Goal: Information Seeking & Learning: Learn about a topic

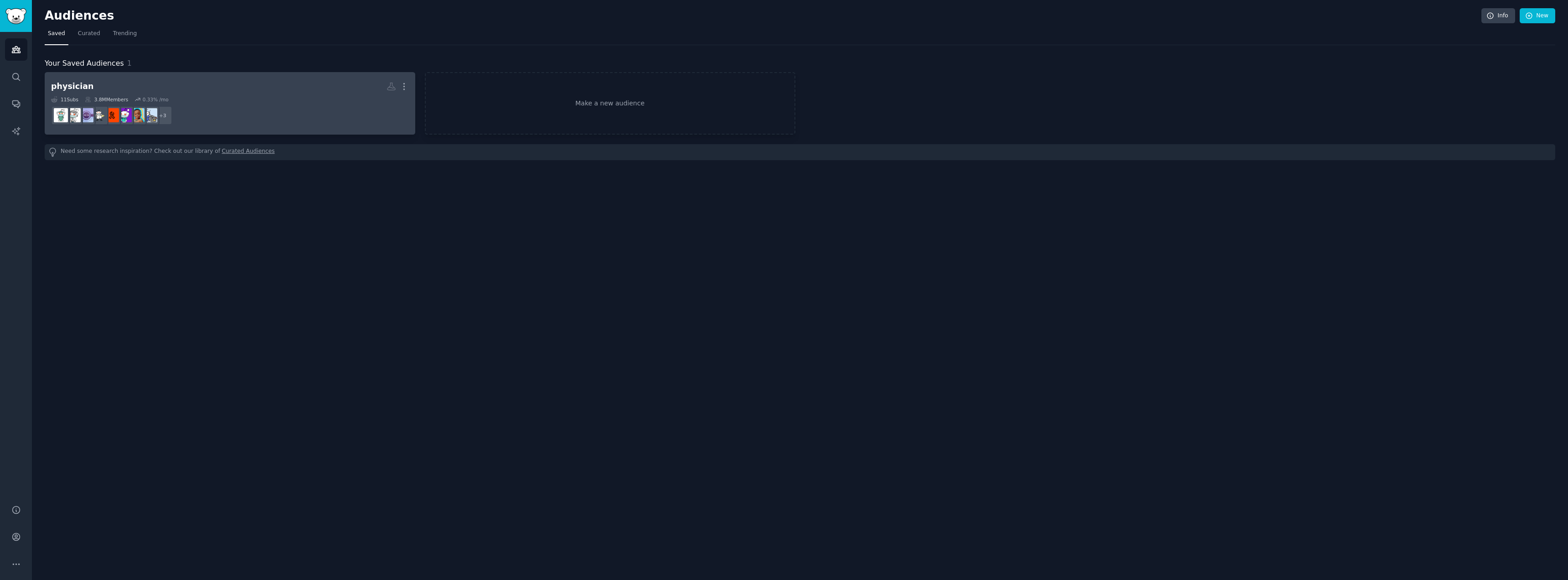
click at [236, 94] on h2 "physician More" at bounding box center [230, 86] width 358 height 16
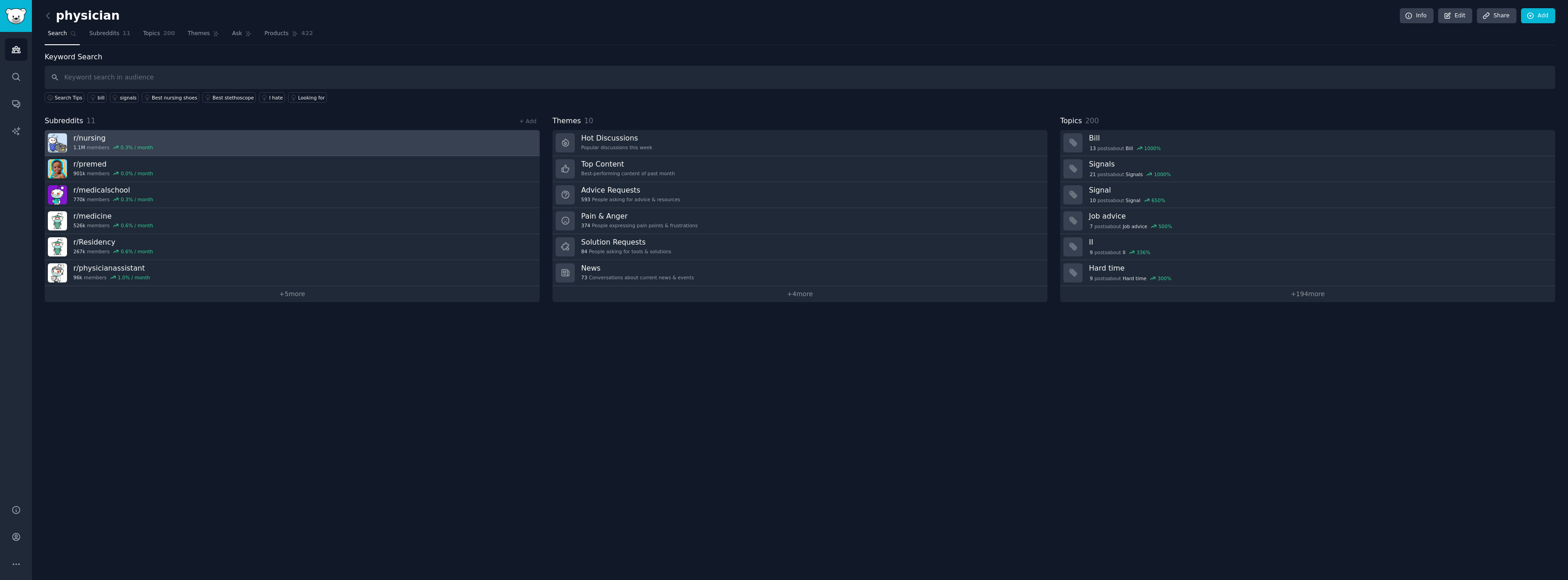
click at [273, 143] on link "r/ nursing 1.1M members 0.3 % / month" at bounding box center [292, 143] width 495 height 26
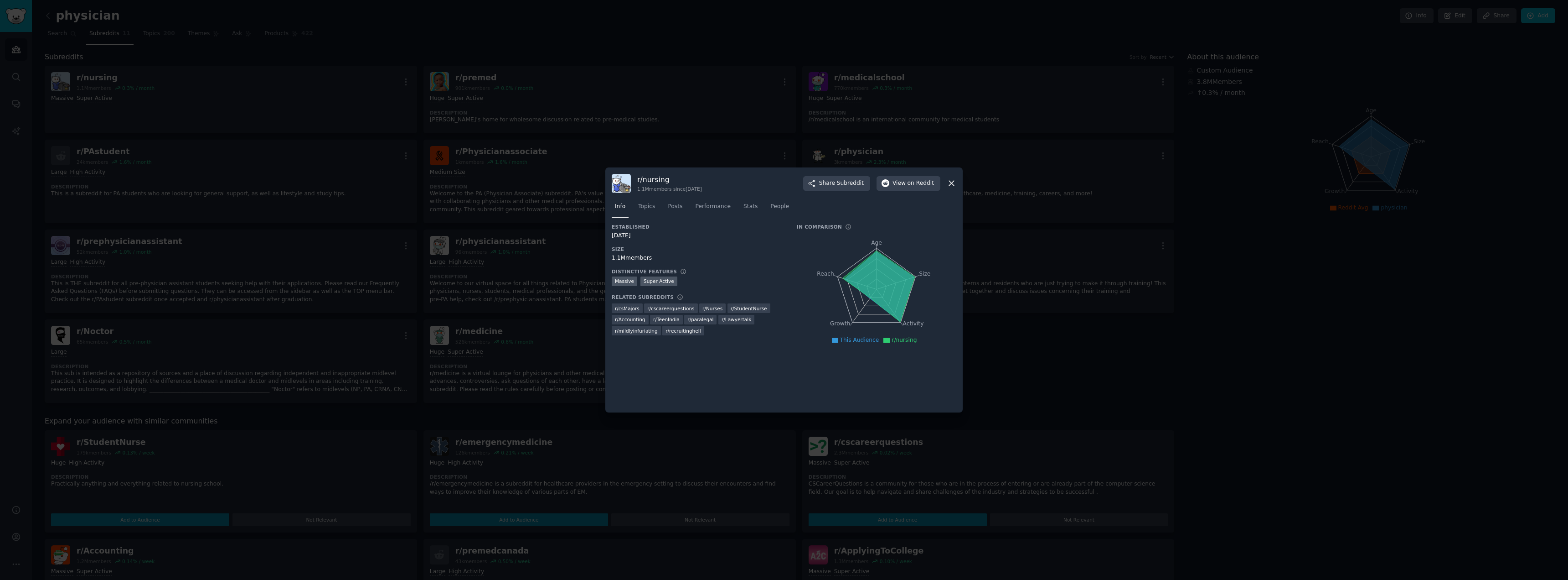
drag, startPoint x: 952, startPoint y: 181, endPoint x: 818, endPoint y: 297, distance: 177.2
click at [822, 302] on div "r/ nursing 1.1M members since [DATE] Share Subreddit View on Reddit Info Topics…" at bounding box center [784, 290] width 358 height 245
click at [953, 181] on icon at bounding box center [951, 183] width 9 height 9
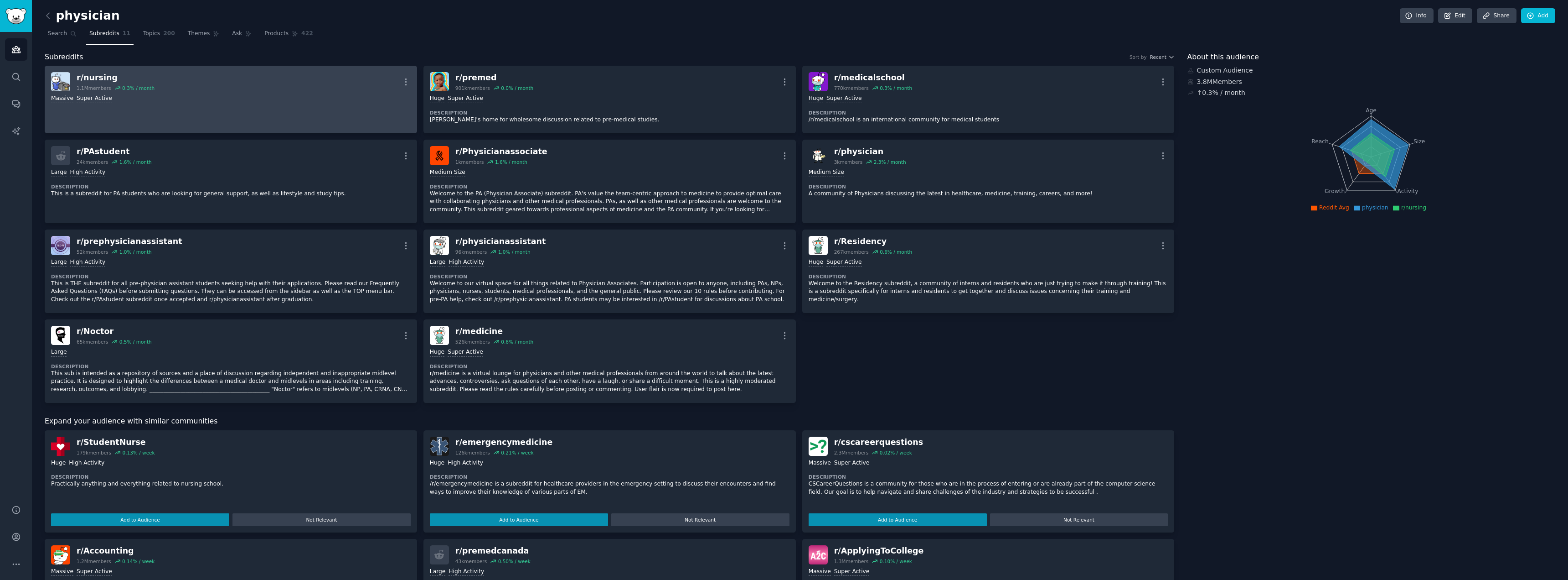
click at [168, 92] on div ">= 95th percentile for submissions / day Massive Super Active" at bounding box center [231, 97] width 359 height 12
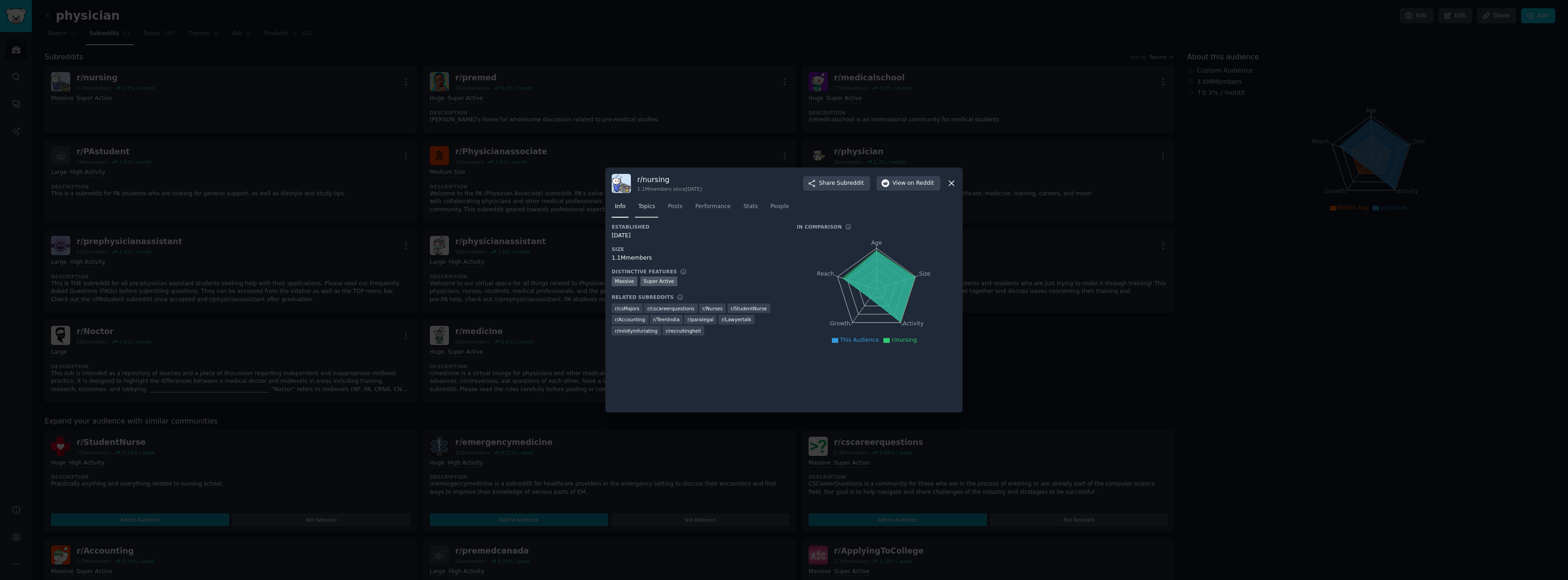
click at [650, 206] on span "Topics" at bounding box center [646, 206] width 17 height 8
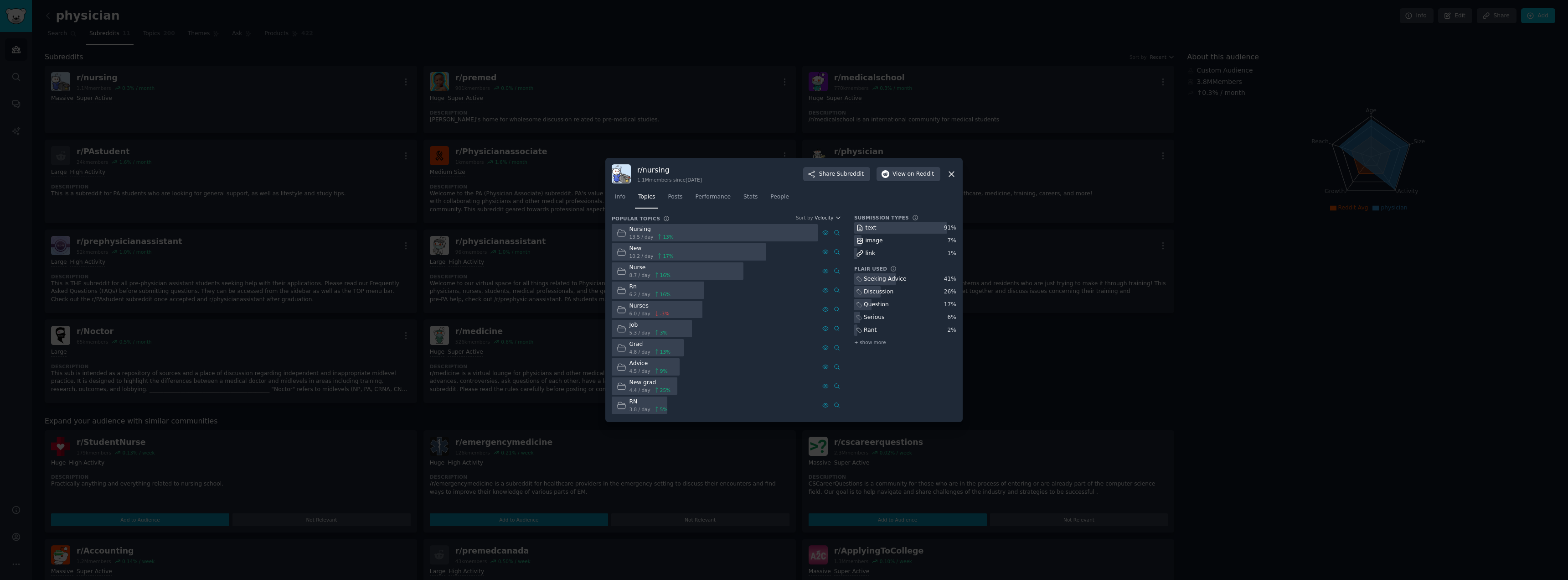
click at [1147, 193] on div at bounding box center [784, 290] width 1568 height 580
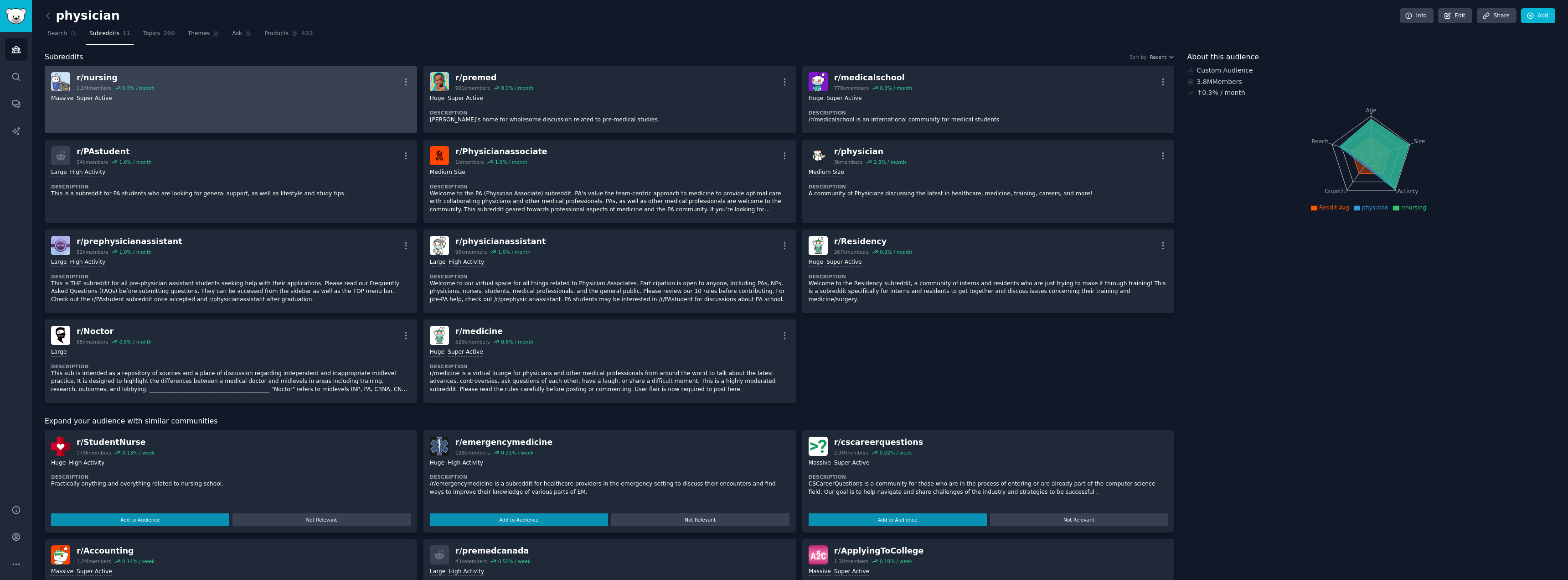
click at [200, 91] on div "r/ nursing 1.1M members 0.3 % / month More" at bounding box center [231, 81] width 359 height 19
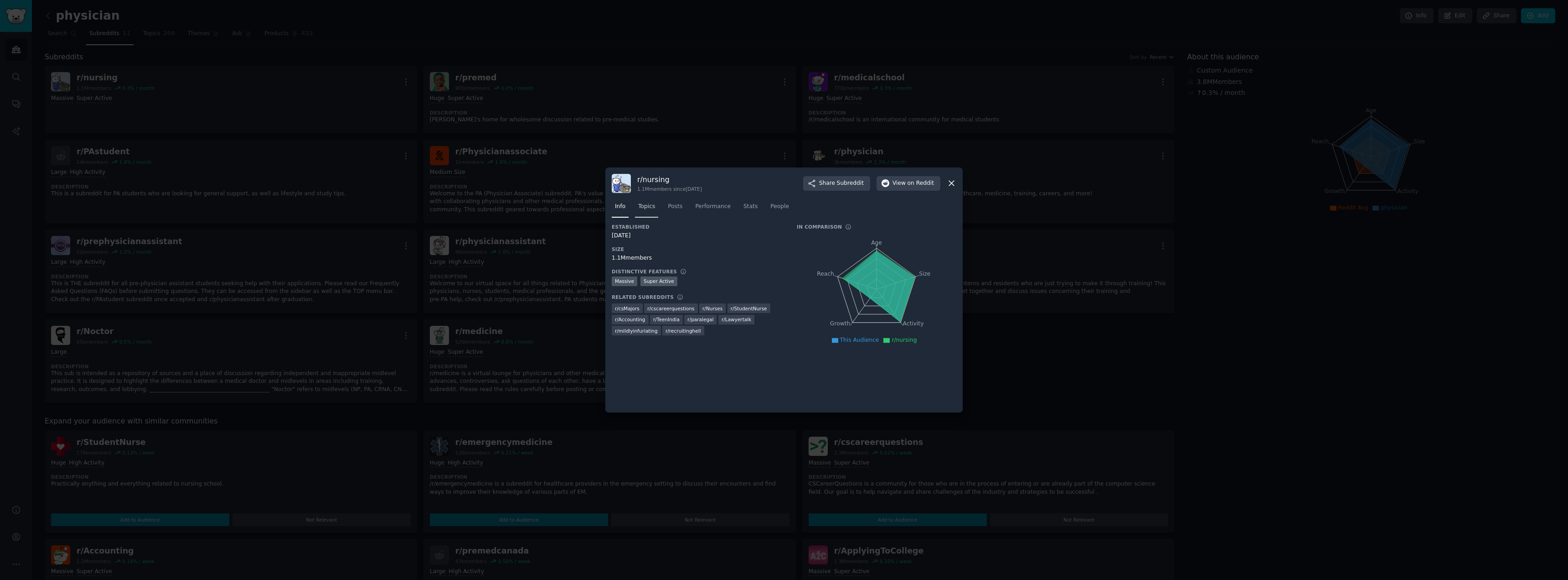
click at [649, 209] on span "Topics" at bounding box center [646, 206] width 17 height 8
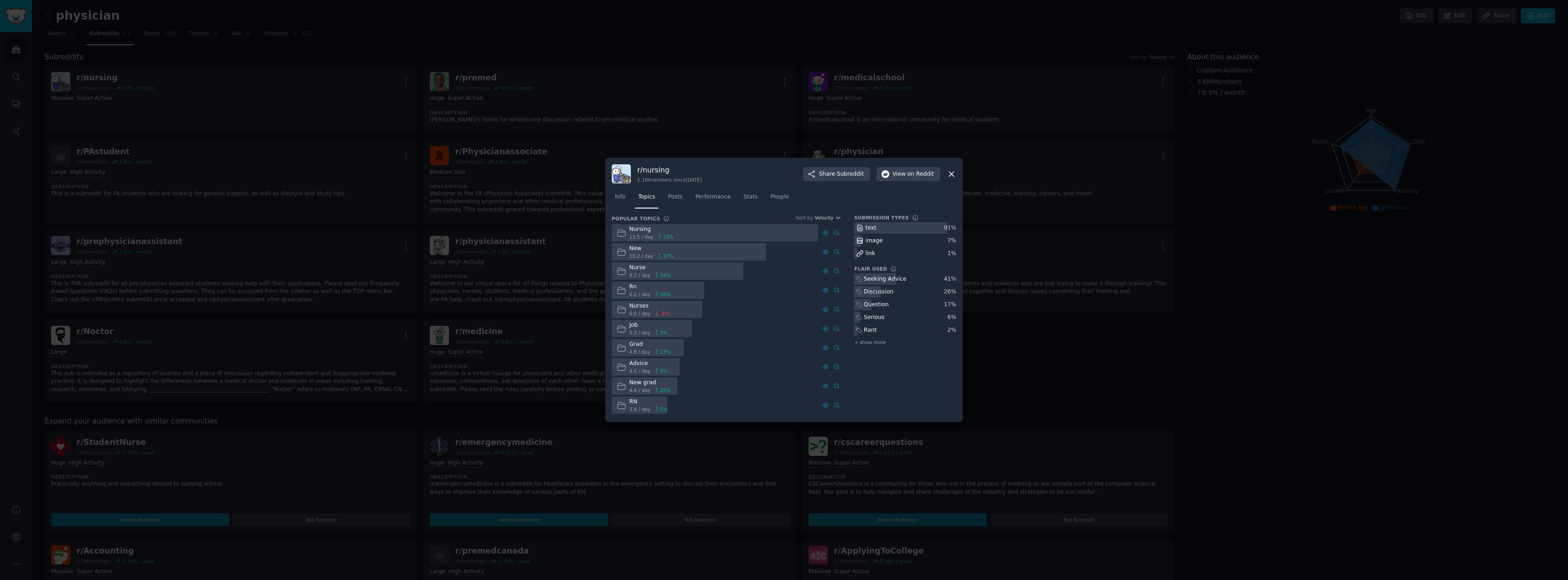
click at [656, 235] on icon at bounding box center [660, 237] width 6 height 6
click at [664, 238] on span "13 %" at bounding box center [668, 237] width 11 height 6
click at [621, 233] on icon at bounding box center [621, 233] width 9 height 9
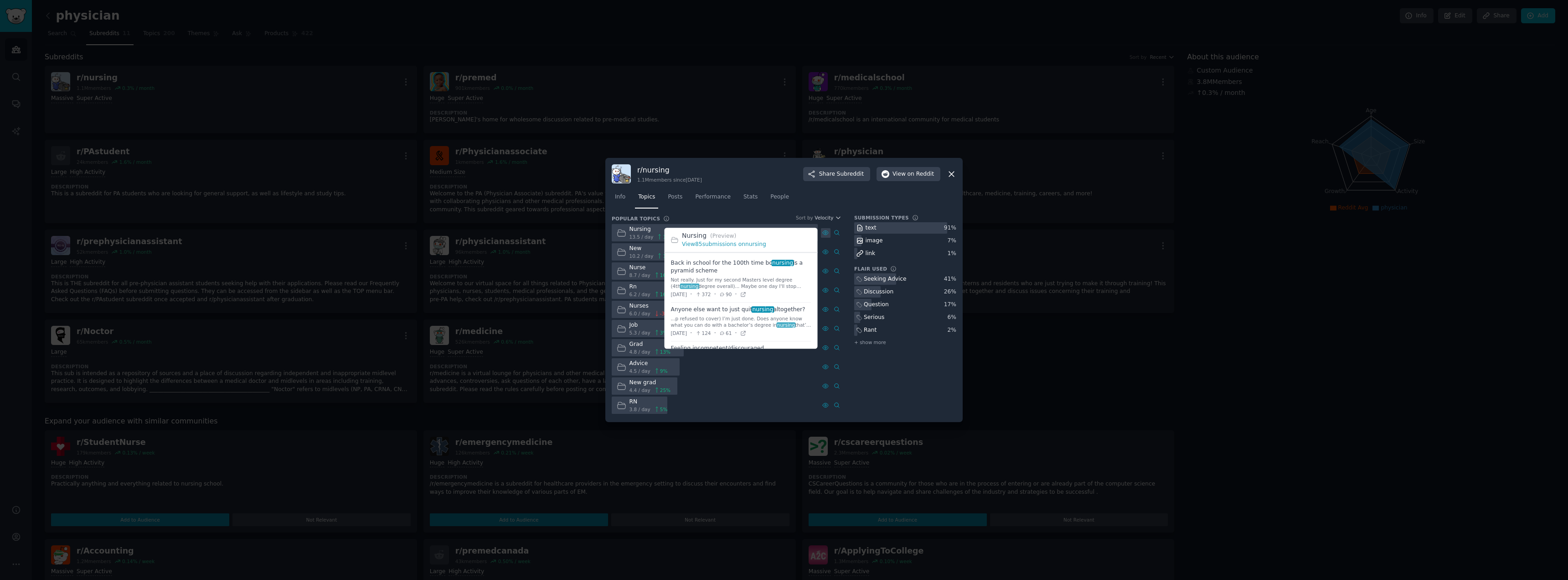
click at [824, 232] on icon at bounding box center [825, 233] width 6 height 6
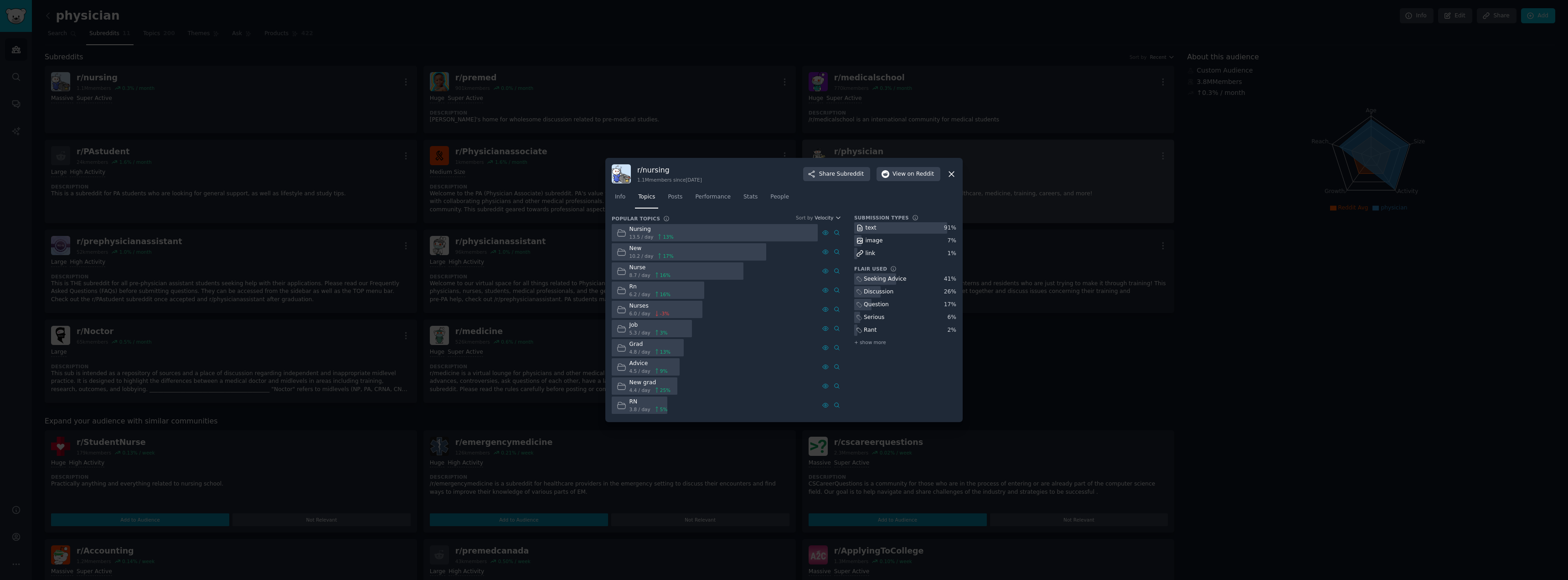
drag, startPoint x: 952, startPoint y: 173, endPoint x: 808, endPoint y: 169, distance: 144.1
click at [952, 173] on icon at bounding box center [951, 174] width 9 height 9
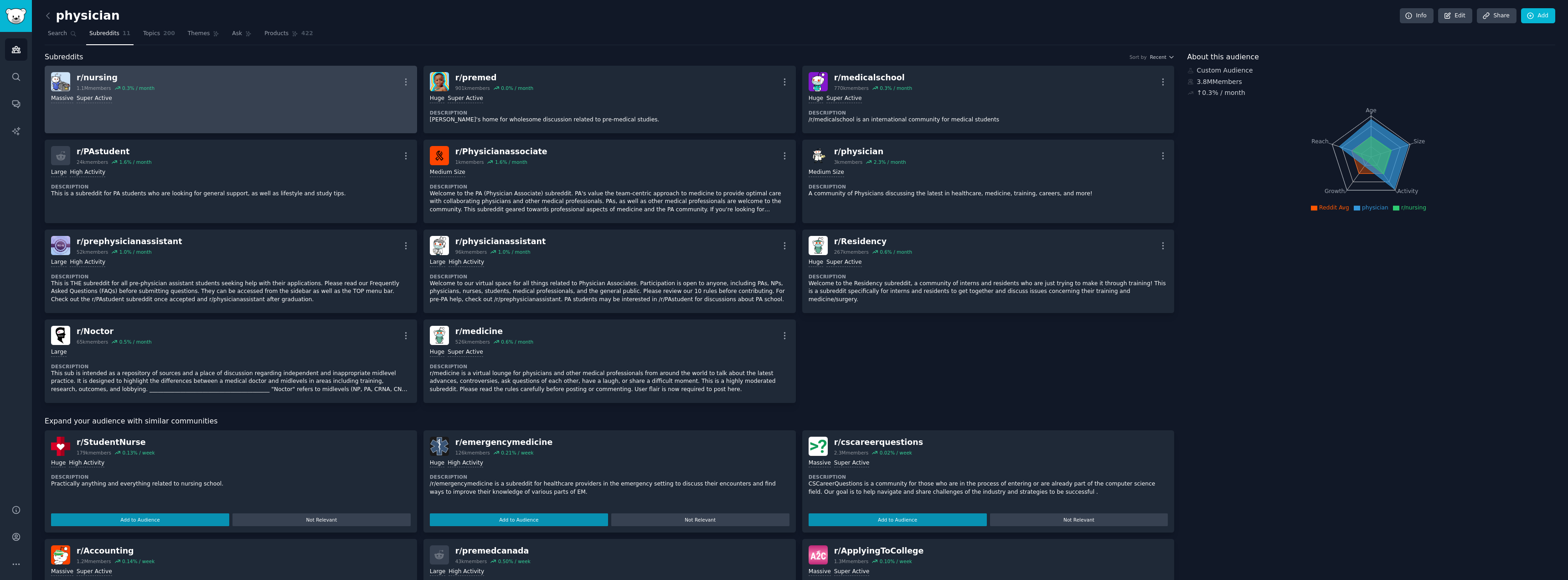
click at [246, 104] on link "r/ nursing 1.1M members 0.3 % / month More 1,000,000+ members Massive Super Act…" at bounding box center [231, 99] width 373 height 68
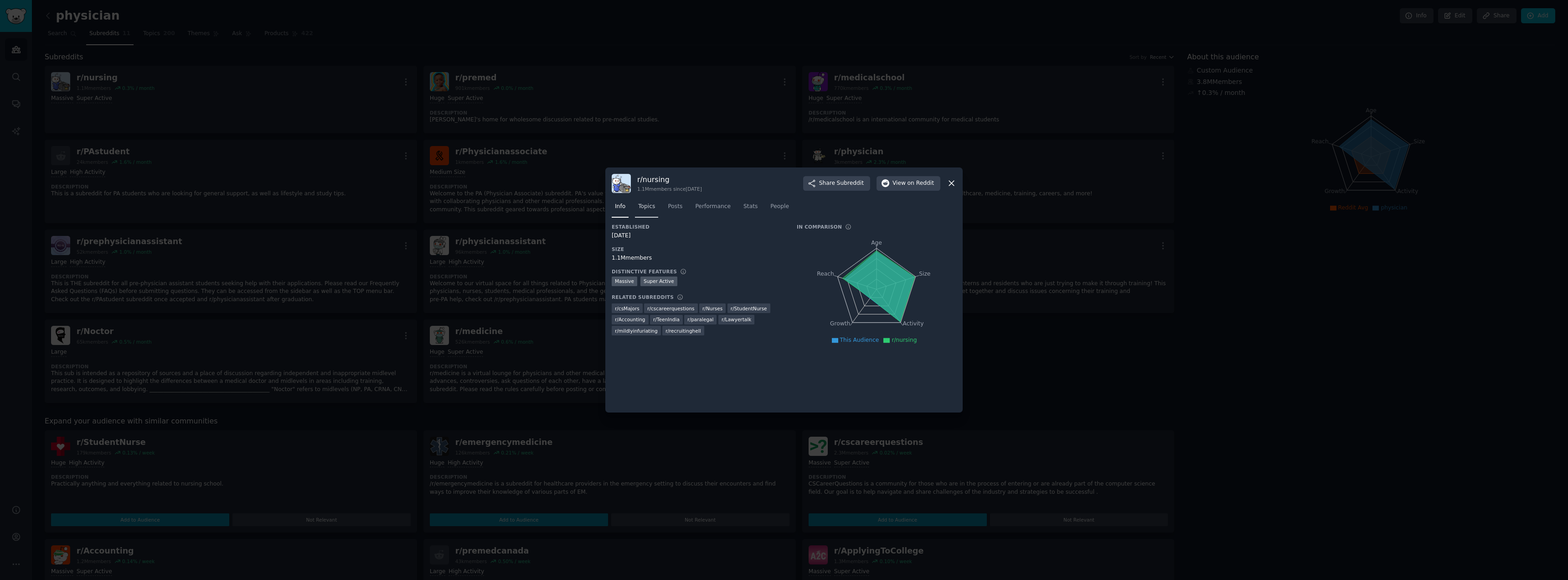
click at [646, 204] on span "Topics" at bounding box center [646, 206] width 17 height 8
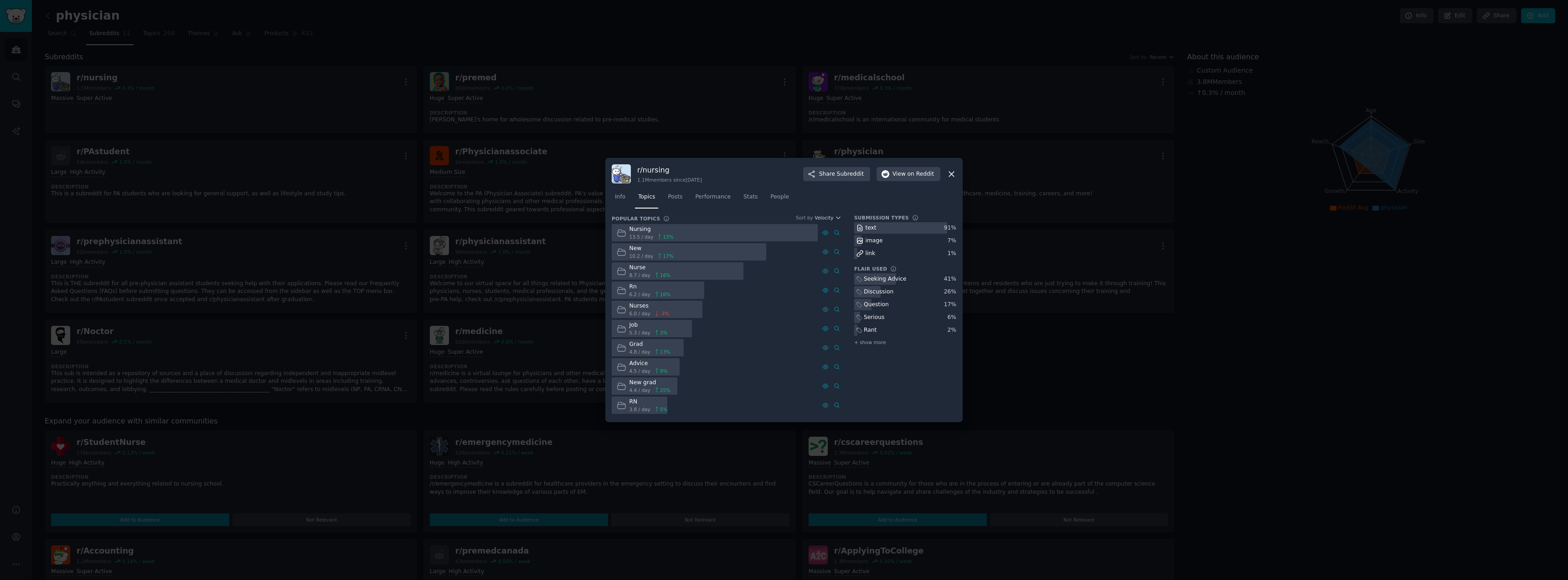
click at [667, 235] on span "13 %" at bounding box center [668, 237] width 11 height 6
click at [644, 232] on div "Nursing" at bounding box center [651, 229] width 44 height 8
click at [665, 235] on span "13 %" at bounding box center [668, 237] width 11 height 6
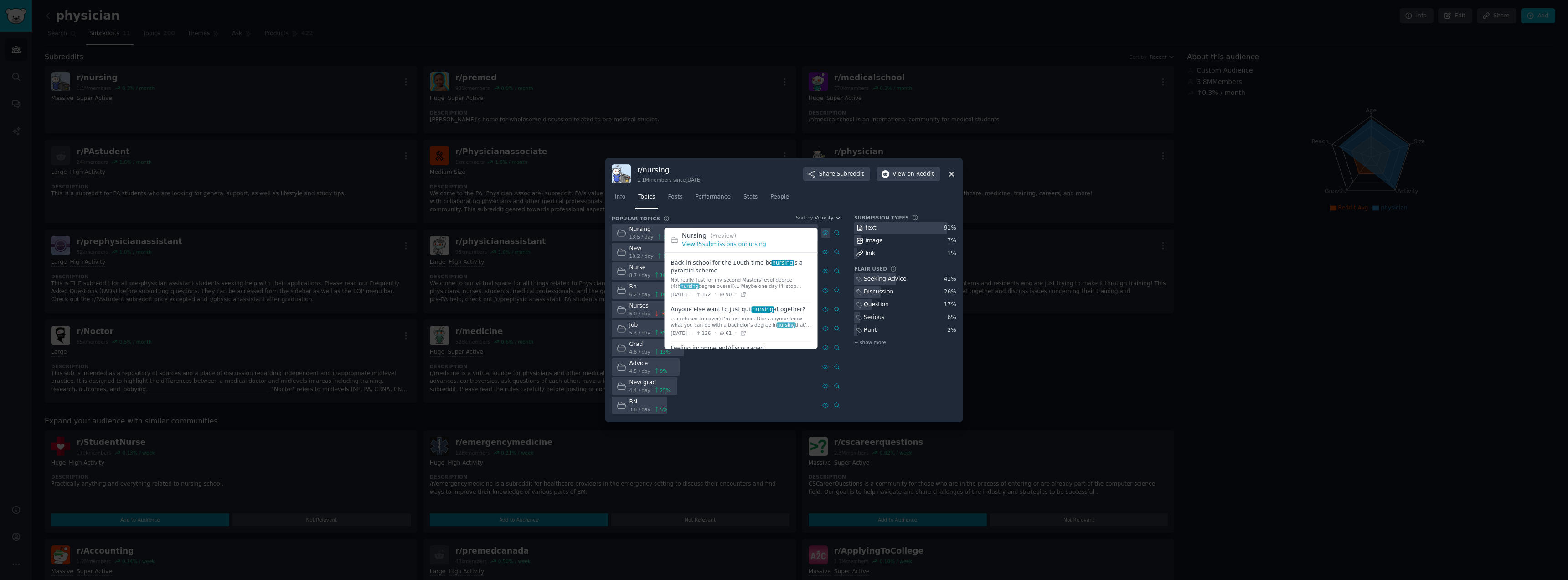
click at [828, 230] on icon at bounding box center [825, 233] width 6 height 6
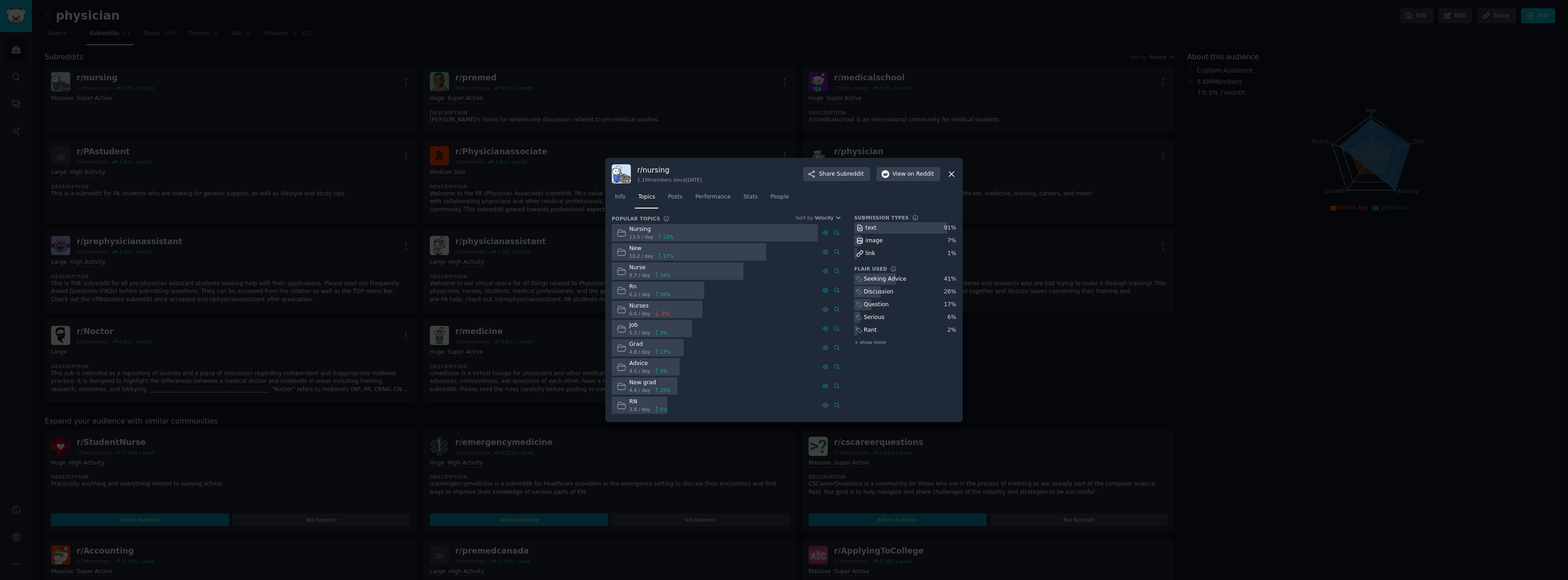
click at [335, 61] on div at bounding box center [784, 290] width 1568 height 580
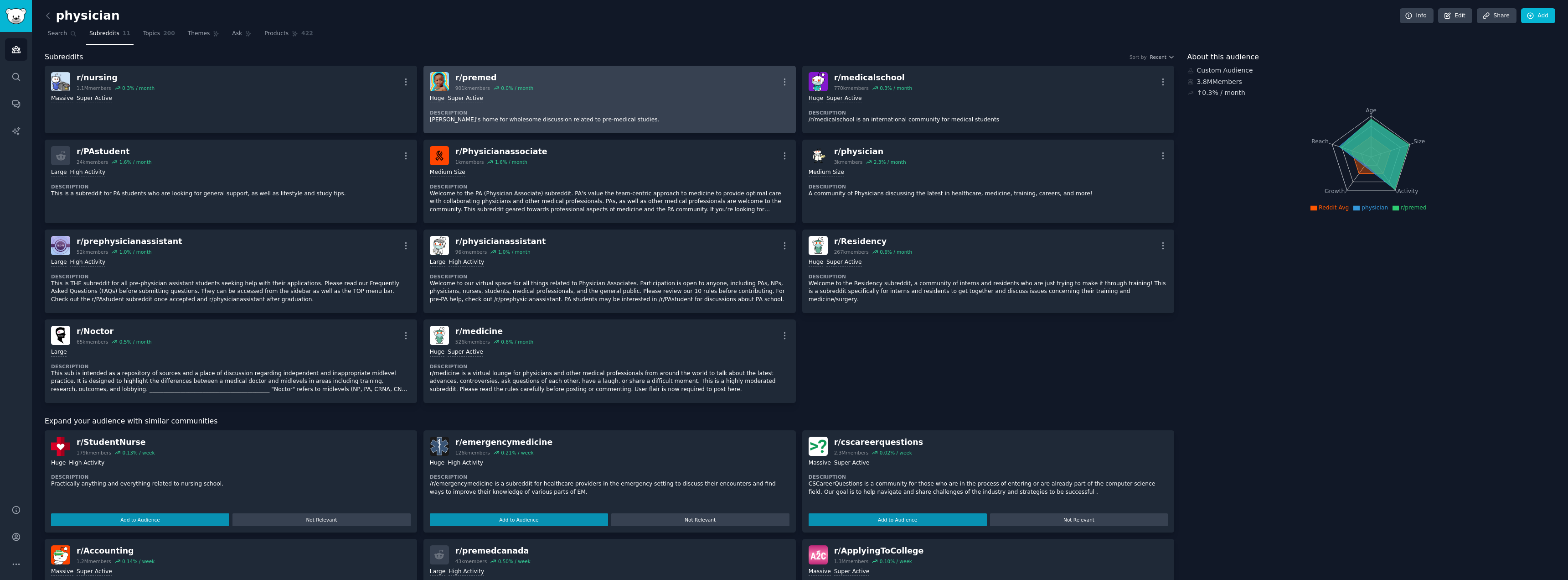
click at [720, 91] on div "r/ premed 901k members 0.0 % / month More" at bounding box center [610, 81] width 359 height 19
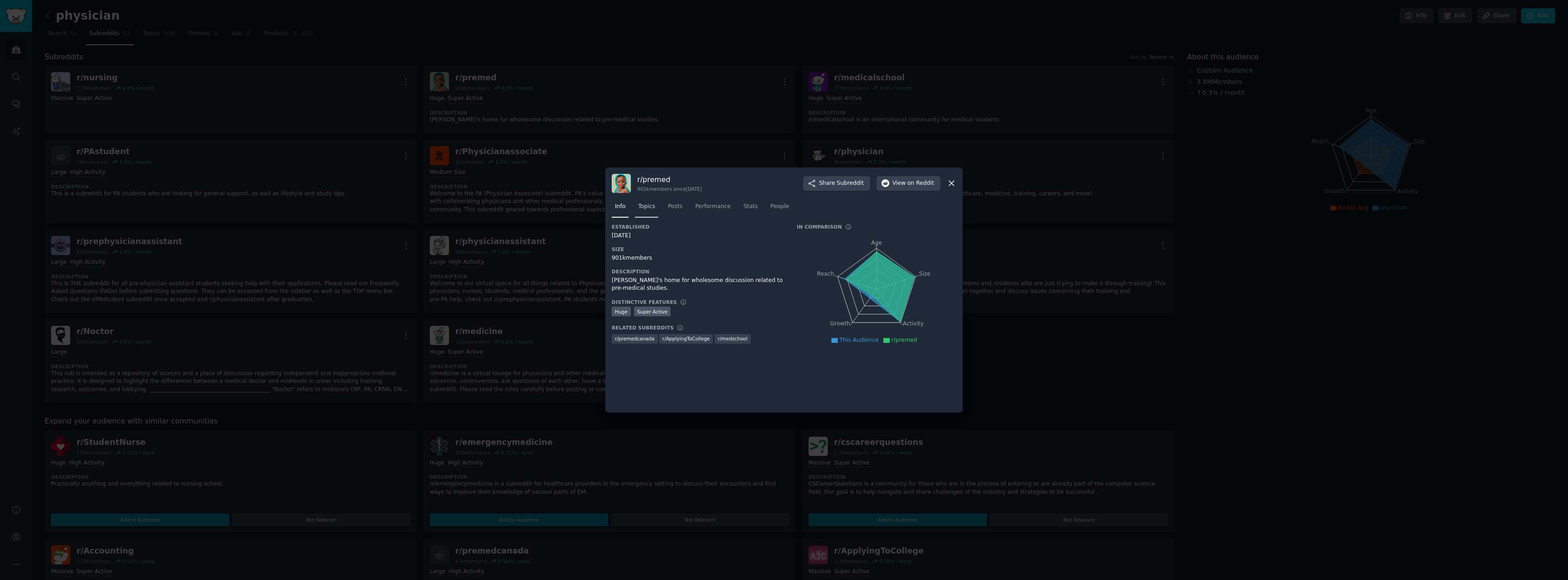
click at [653, 210] on span "Topics" at bounding box center [646, 206] width 17 height 8
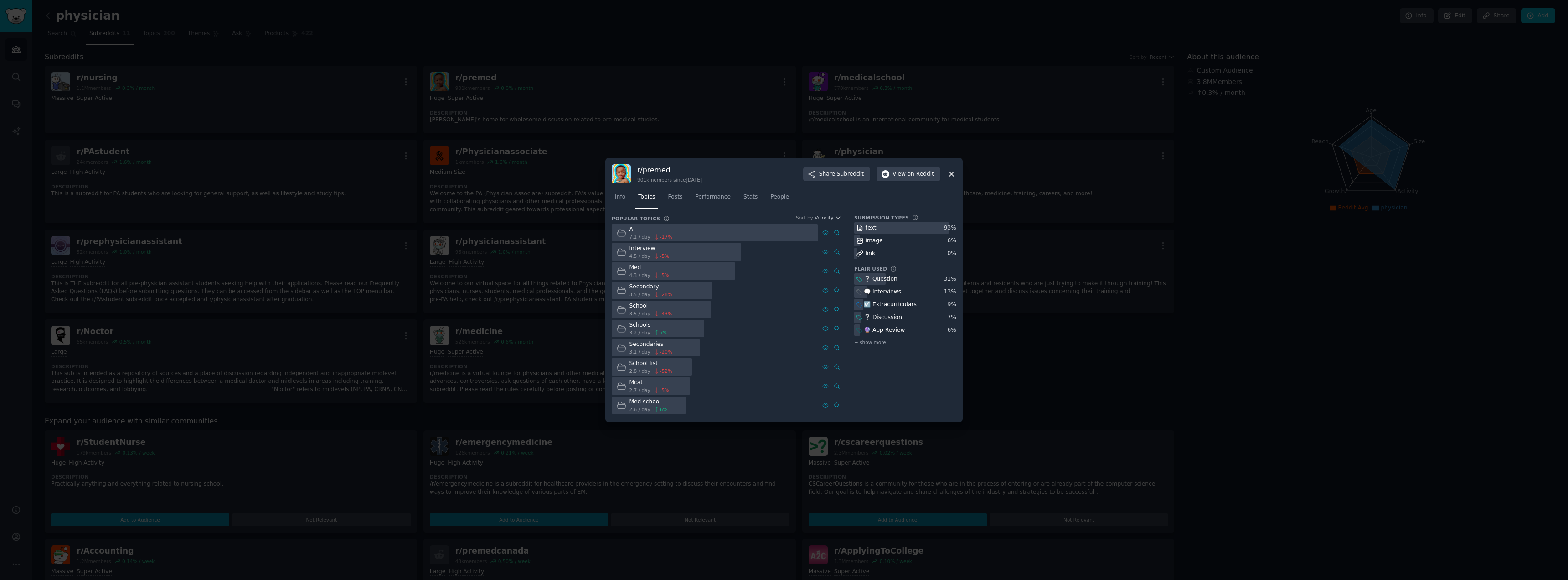
click at [646, 409] on span "2.6 / day" at bounding box center [640, 409] width 21 height 6
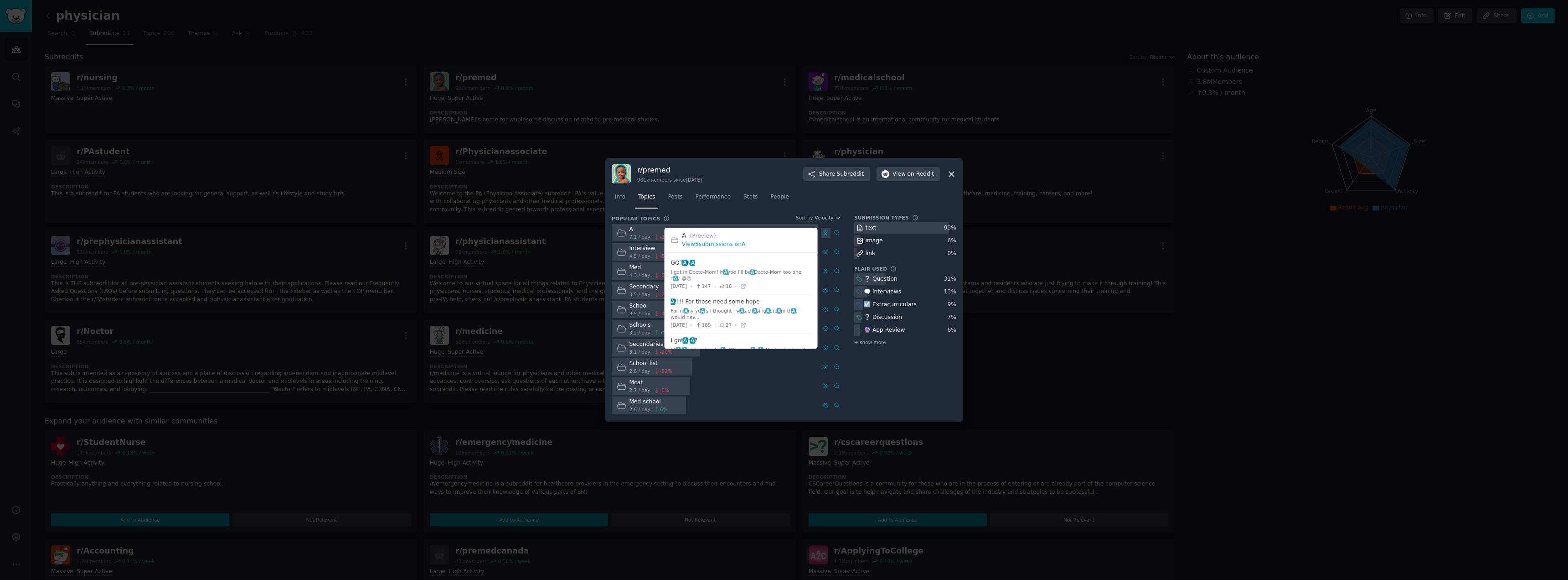
click at [828, 232] on icon at bounding box center [825, 233] width 6 height 6
click at [715, 275] on div "I got in Docto-Mom! M A ybe I’ll be A Docto-Mom too one d A y 😋😚" at bounding box center [741, 275] width 141 height 13
click at [764, 278] on div "I got in Docto-Mom! M A ybe I’ll be A Docto-Mom too one d A y 😋😚" at bounding box center [741, 275] width 141 height 13
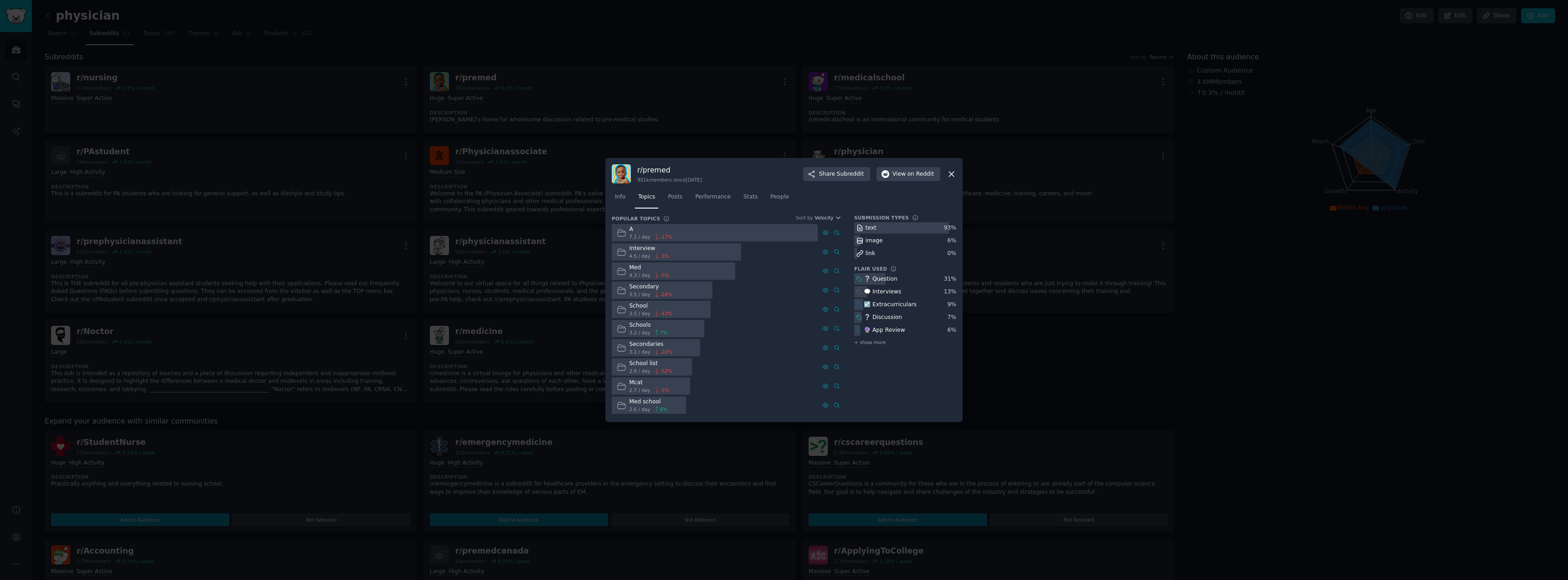
click at [956, 170] on icon at bounding box center [951, 174] width 9 height 9
